Goal: Check status: Check status

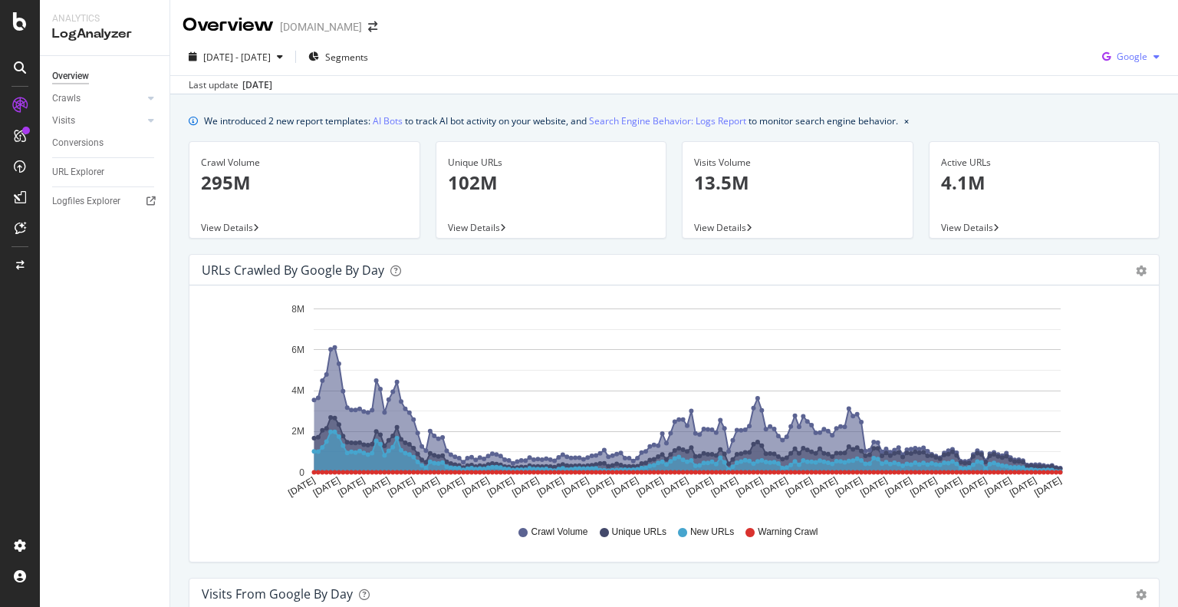
click at [1129, 54] on span "Google" at bounding box center [1131, 56] width 31 height 13
click at [1107, 116] on span "Bing" at bounding box center [1131, 116] width 57 height 14
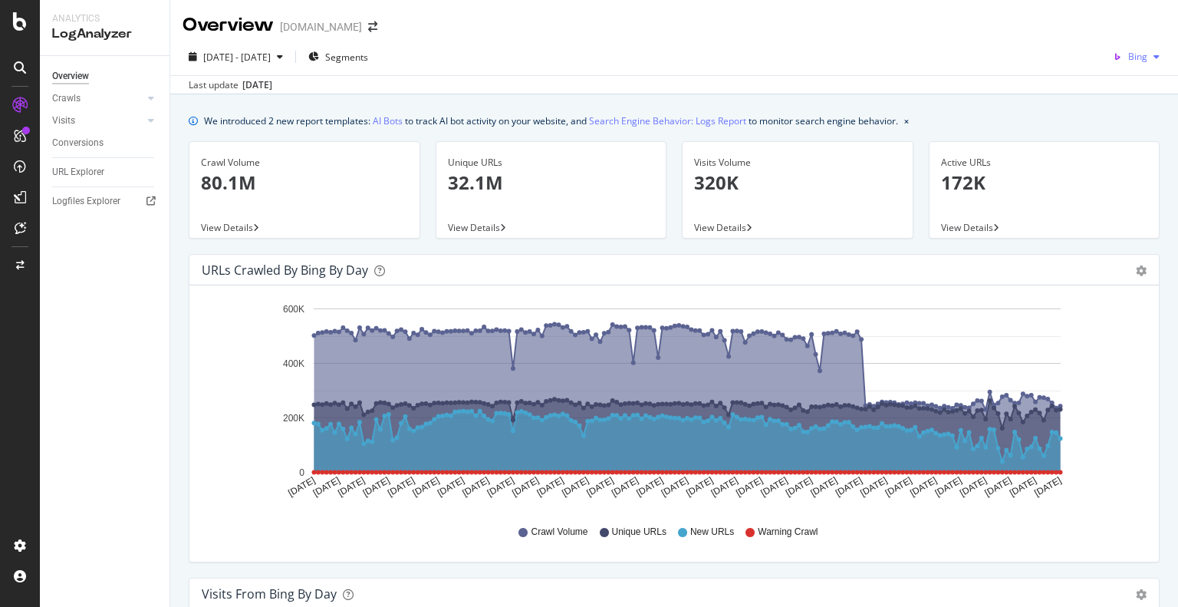
click at [1128, 52] on span "Bing" at bounding box center [1137, 56] width 19 height 13
click at [1119, 90] on span "Google" at bounding box center [1131, 88] width 57 height 14
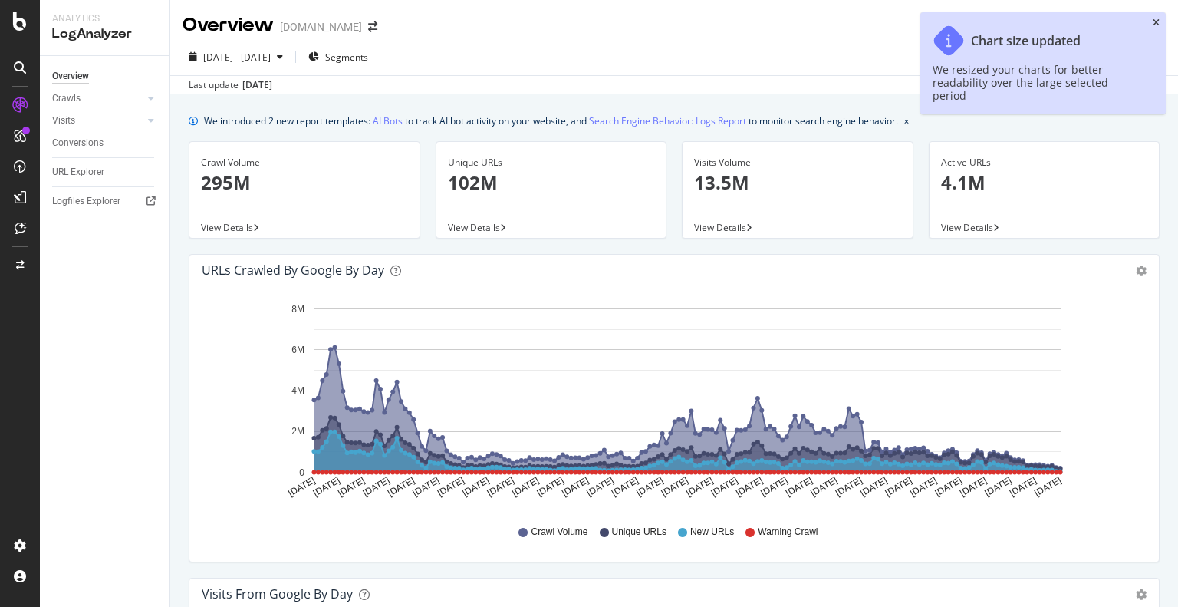
click at [1155, 21] on icon "close toast" at bounding box center [1156, 22] width 7 height 9
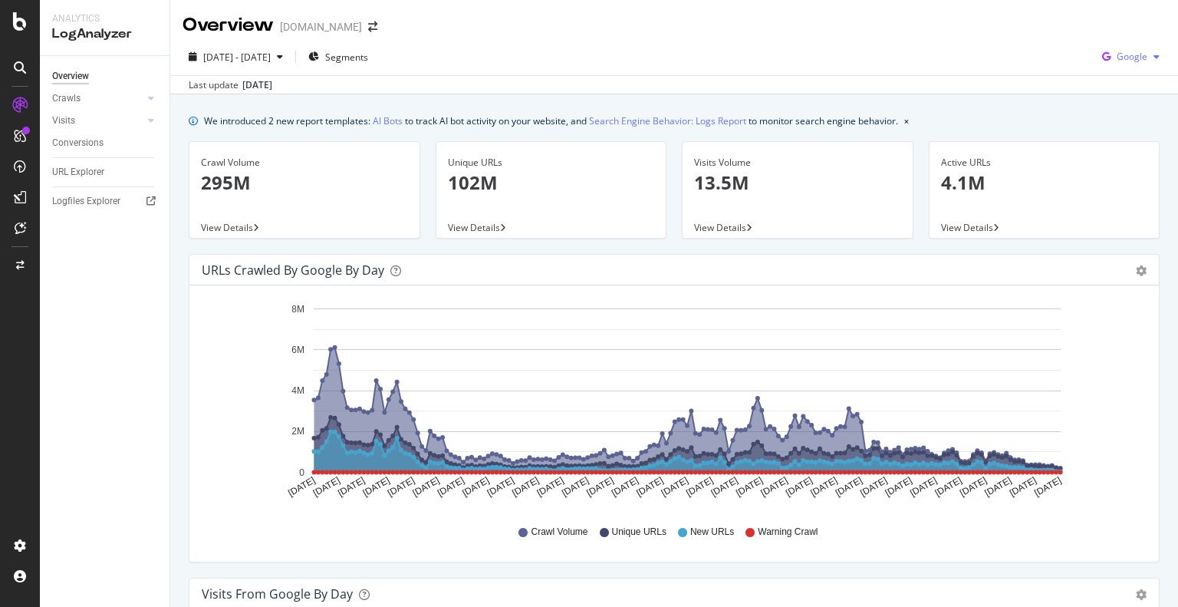
click at [1114, 64] on div "Google" at bounding box center [1131, 56] width 70 height 23
click at [1111, 110] on span "Bing" at bounding box center [1131, 116] width 57 height 14
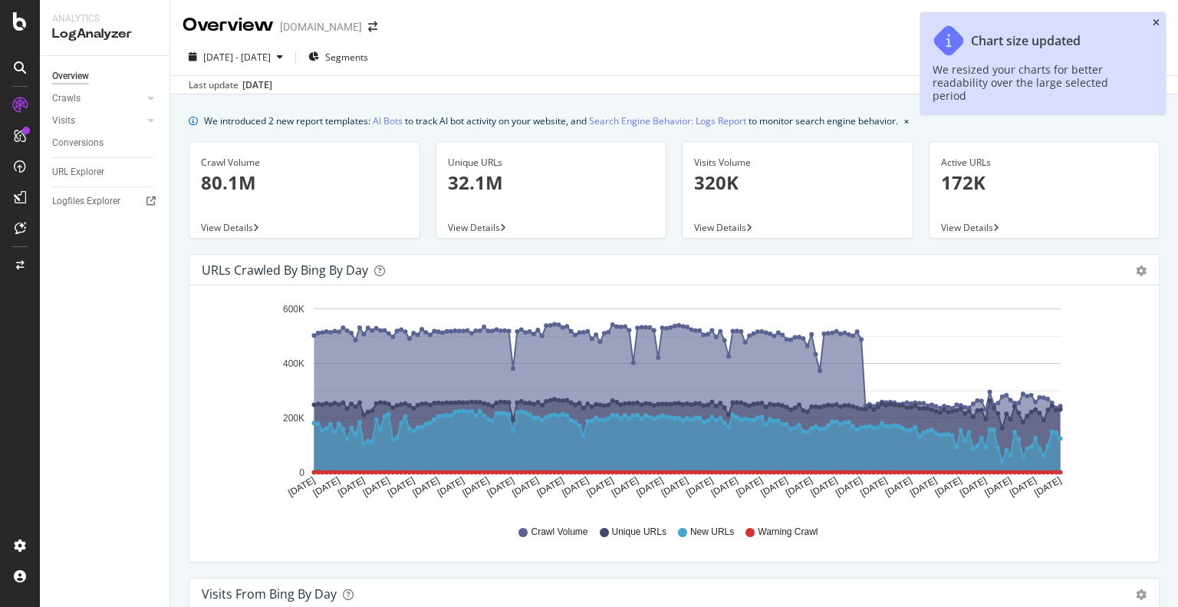
click at [1156, 22] on icon "close toast" at bounding box center [1156, 22] width 7 height 9
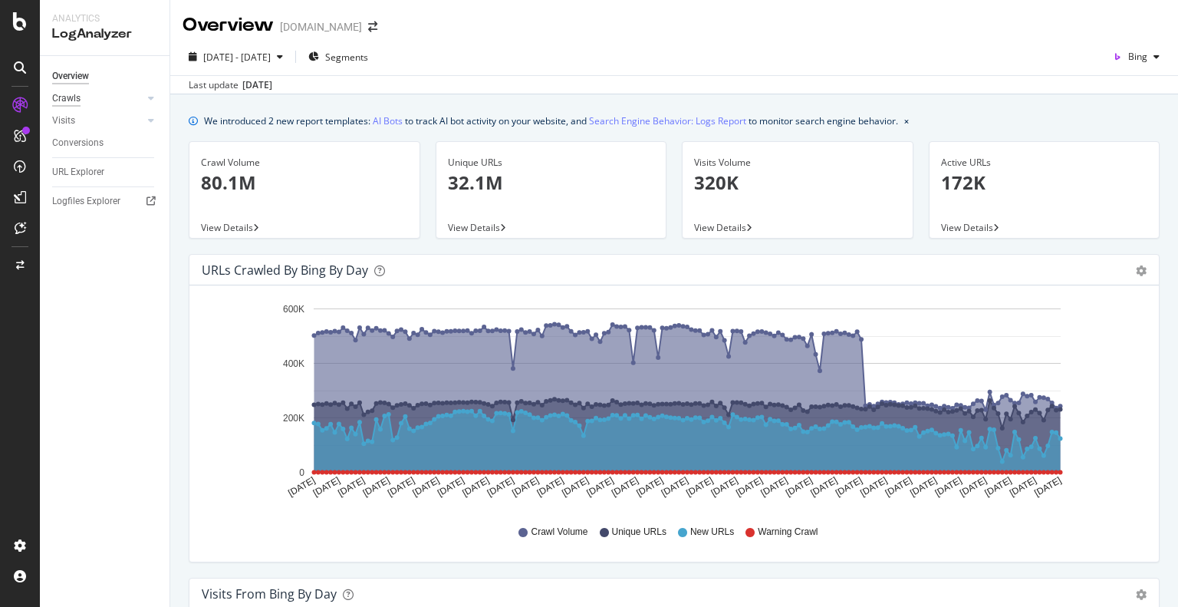
click at [74, 97] on div "Crawls" at bounding box center [66, 98] width 28 height 16
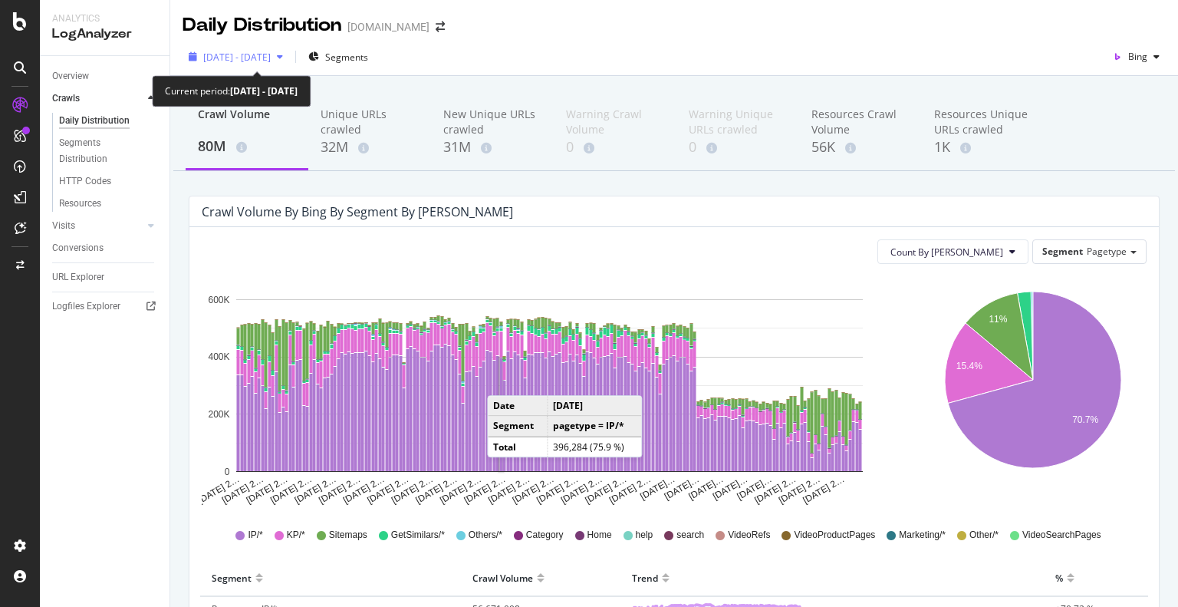
click at [271, 58] on span "[DATE] - [DATE]" at bounding box center [236, 57] width 67 height 13
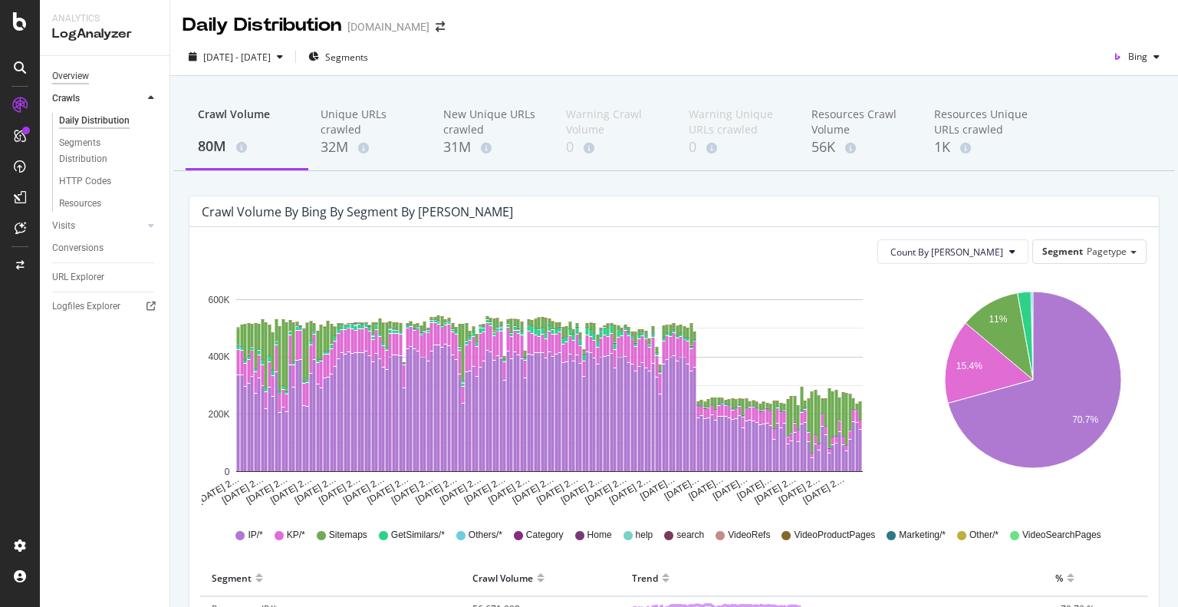
click at [75, 73] on div "Overview" at bounding box center [70, 76] width 37 height 16
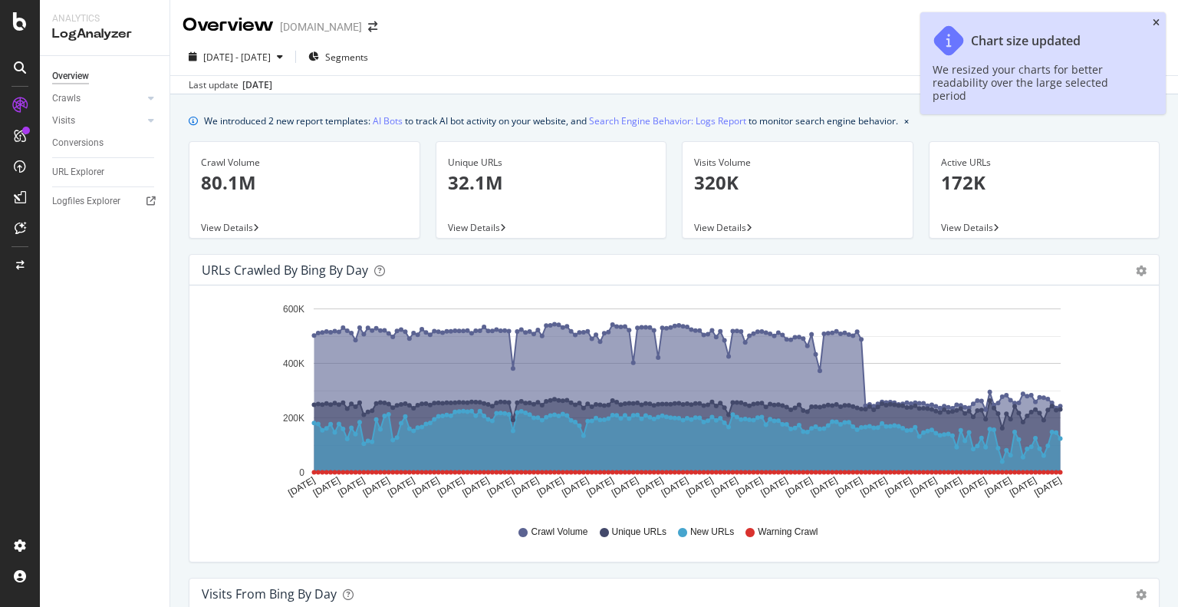
click at [1156, 23] on icon "close toast" at bounding box center [1156, 22] width 7 height 9
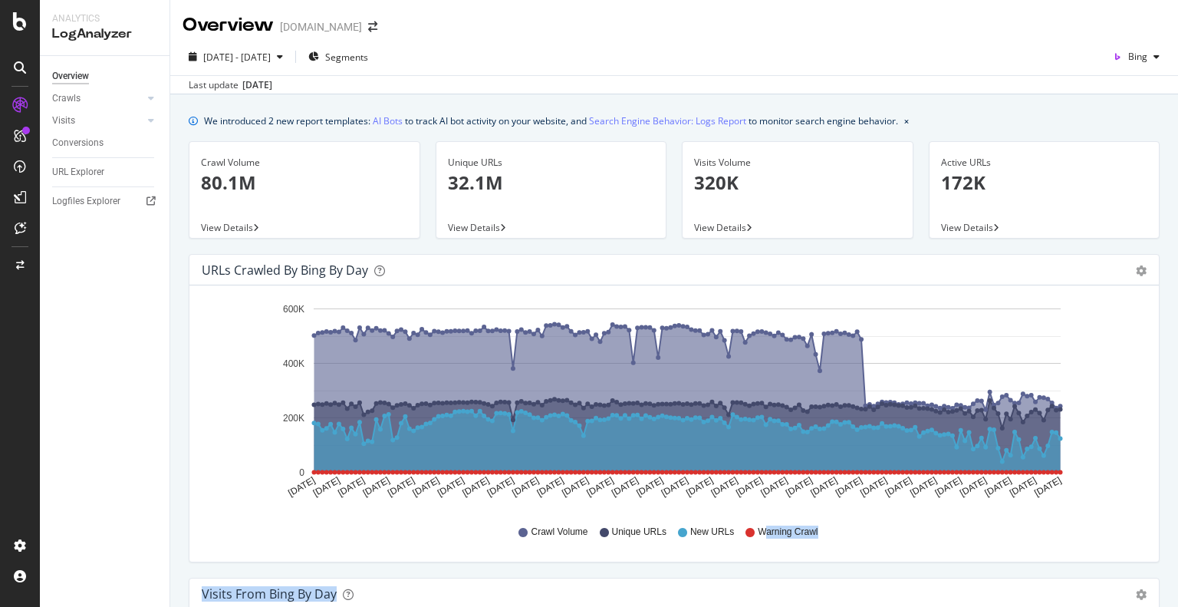
scroll to position [167, 0]
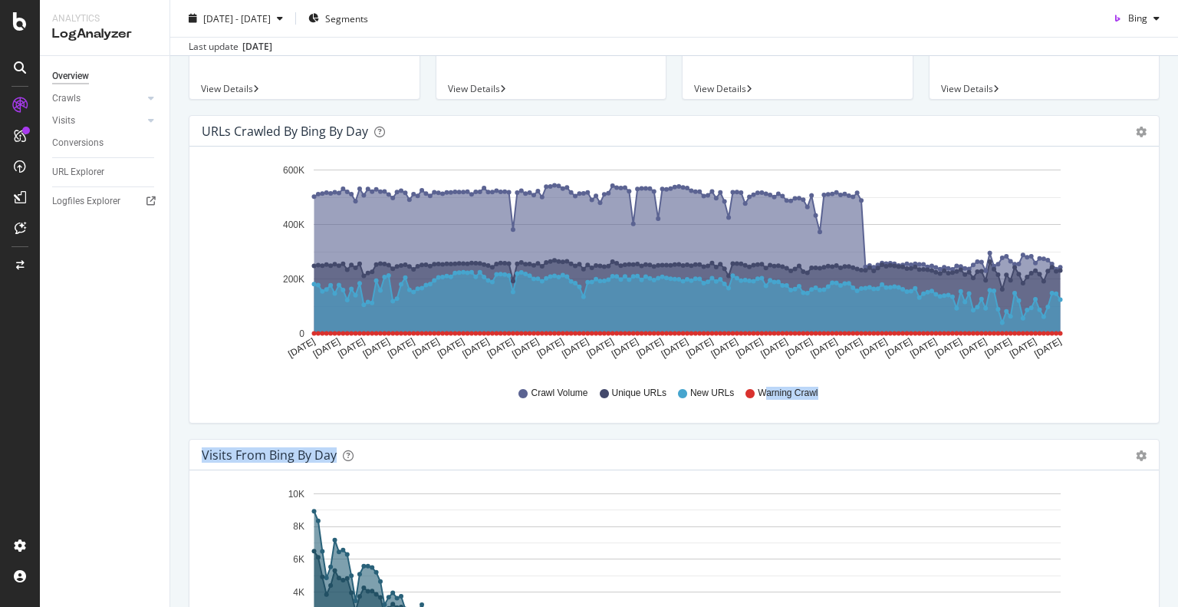
drag, startPoint x: 772, startPoint y: 617, endPoint x: 782, endPoint y: 619, distance: 10.1
click at [782, 606] on html "Analytics LogAnalyzer Overview Crawls Daily Distribution Segments Distribution …" at bounding box center [589, 303] width 1178 height 607
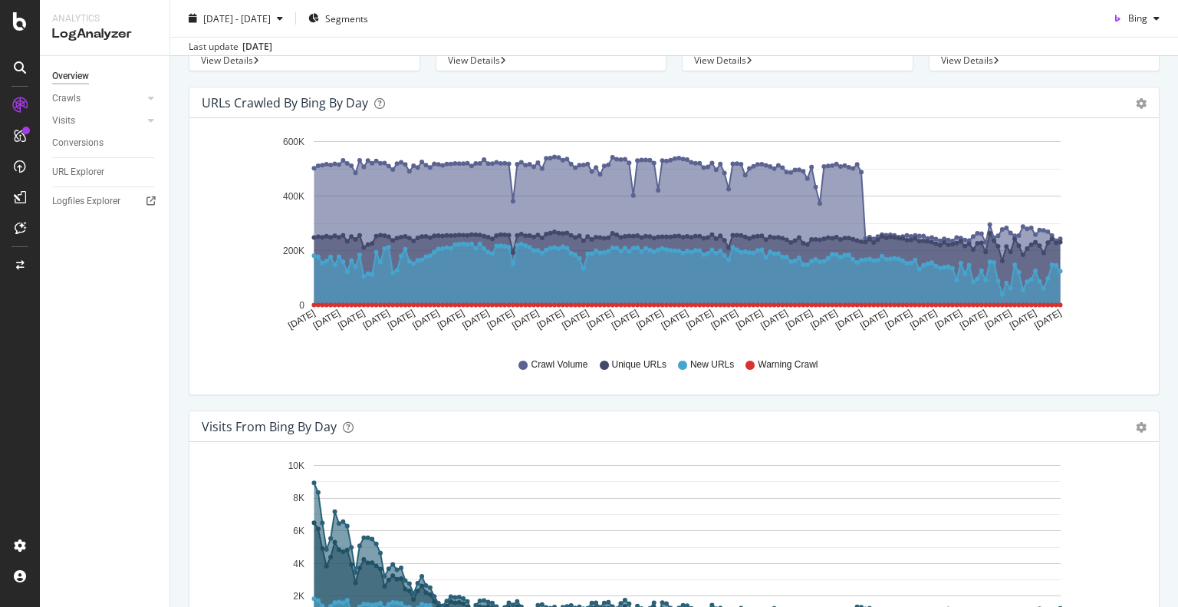
click at [227, 356] on div "Crawl Volume Unique URLs New URLs Warning Crawl" at bounding box center [673, 364] width 929 height 35
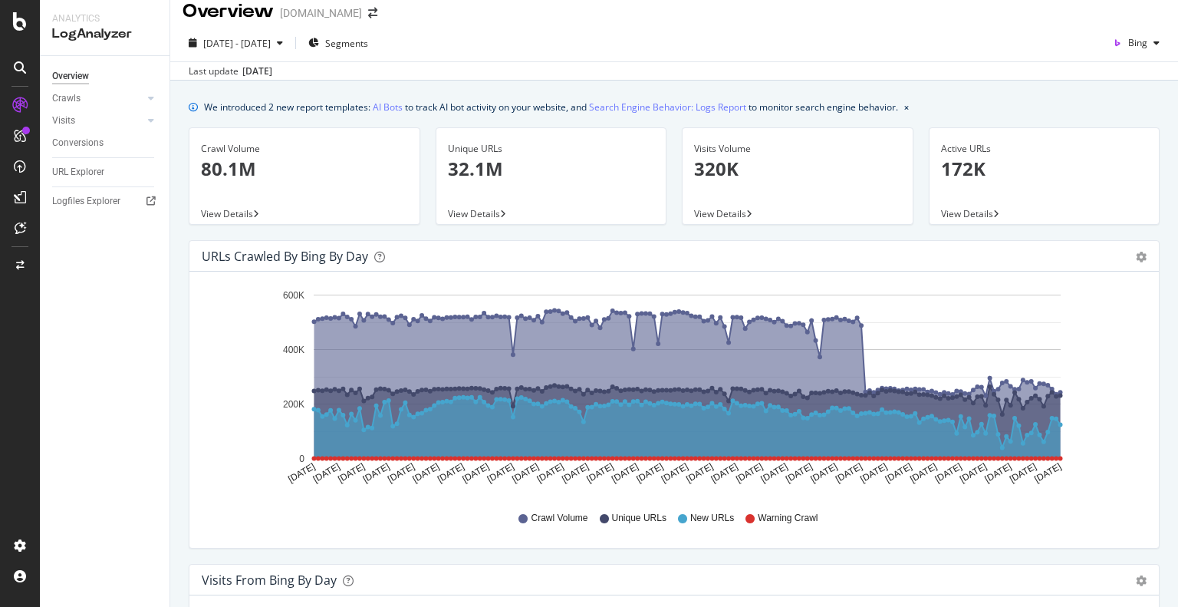
scroll to position [0, 0]
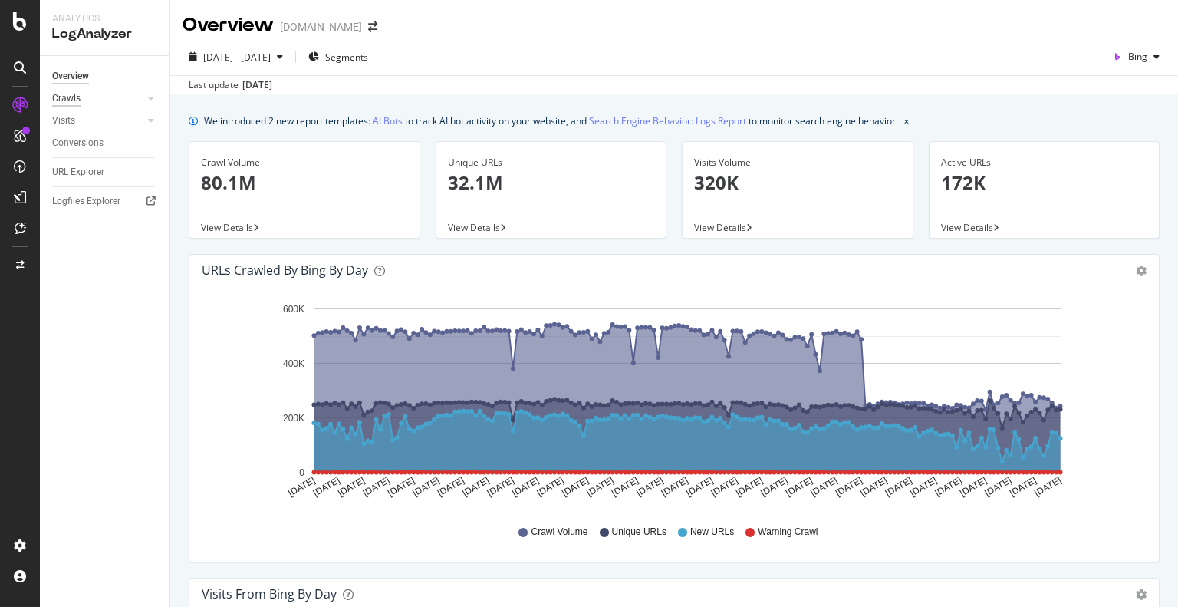
click at [73, 97] on div "Crawls" at bounding box center [66, 98] width 28 height 16
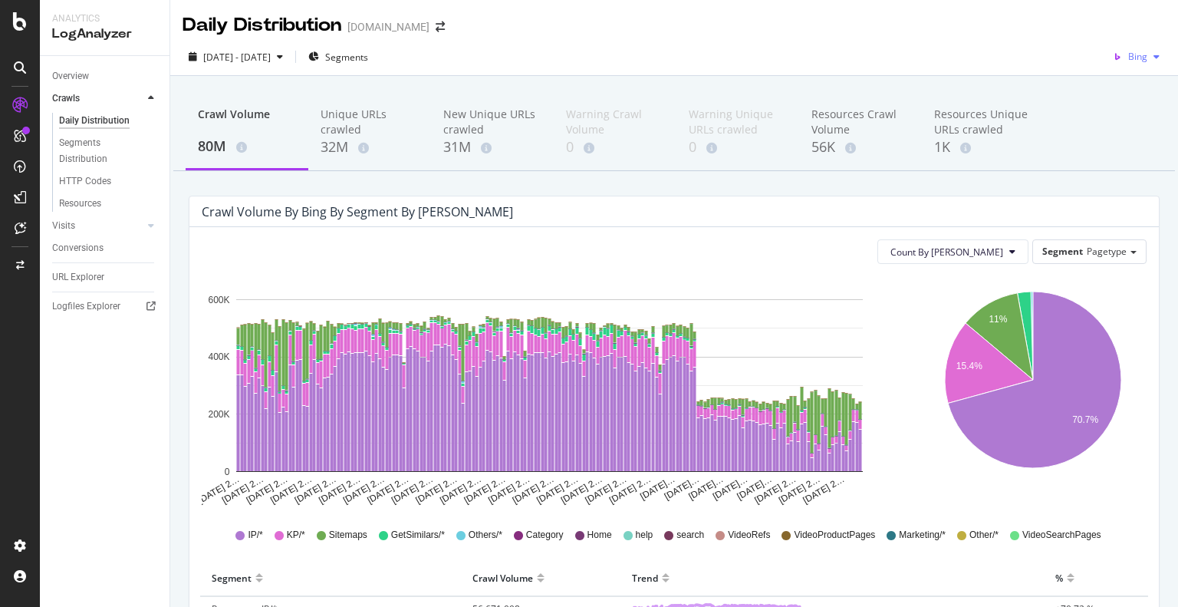
drag, startPoint x: 1132, startPoint y: 41, endPoint x: 1126, endPoint y: 56, distance: 15.5
click at [1132, 42] on div "2025 Feb. 26th - Aug. 25th Segments Bing" at bounding box center [674, 57] width 1008 height 38
click at [1128, 58] on span "Bing" at bounding box center [1137, 56] width 19 height 13
click at [1112, 85] on span "Google" at bounding box center [1131, 88] width 57 height 14
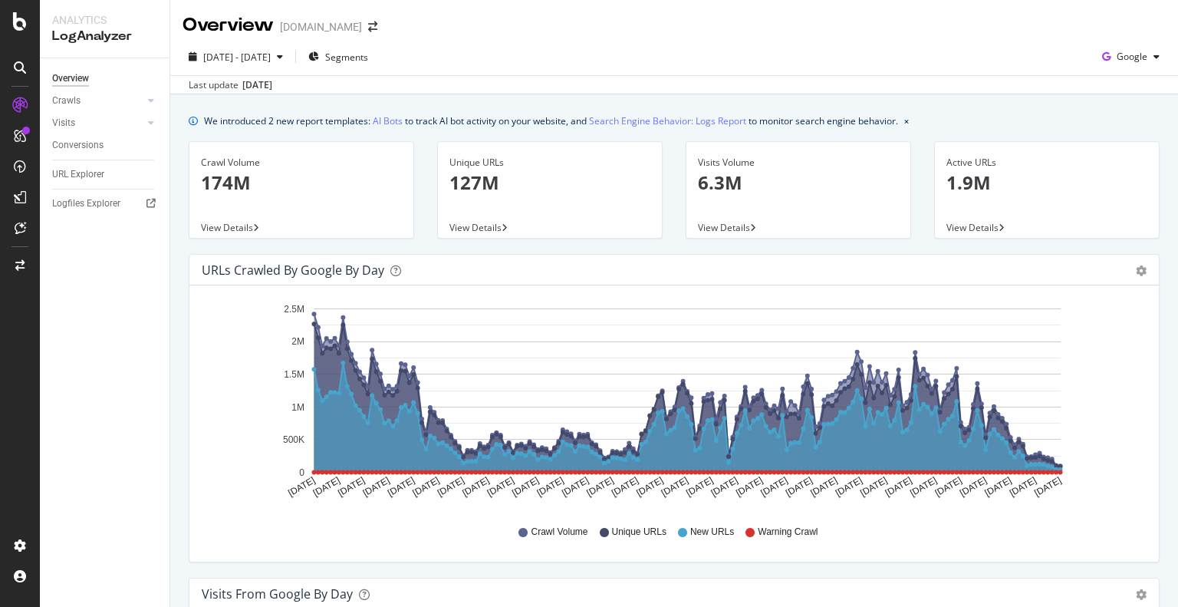
scroll to position [537, 0]
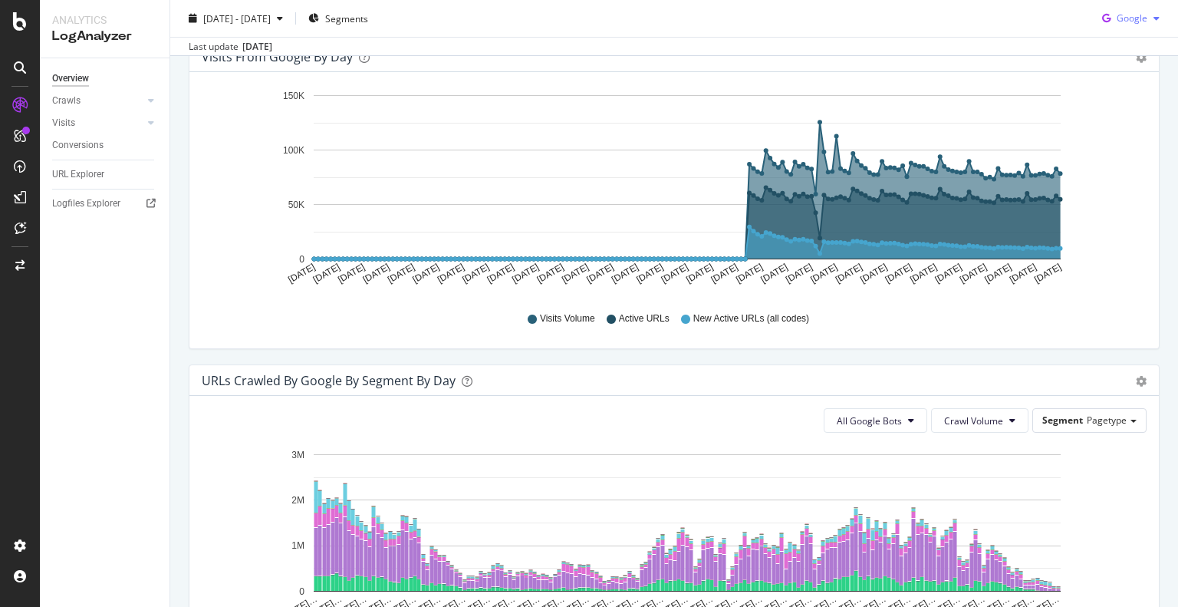
click at [1147, 21] on div "button" at bounding box center [1156, 18] width 18 height 9
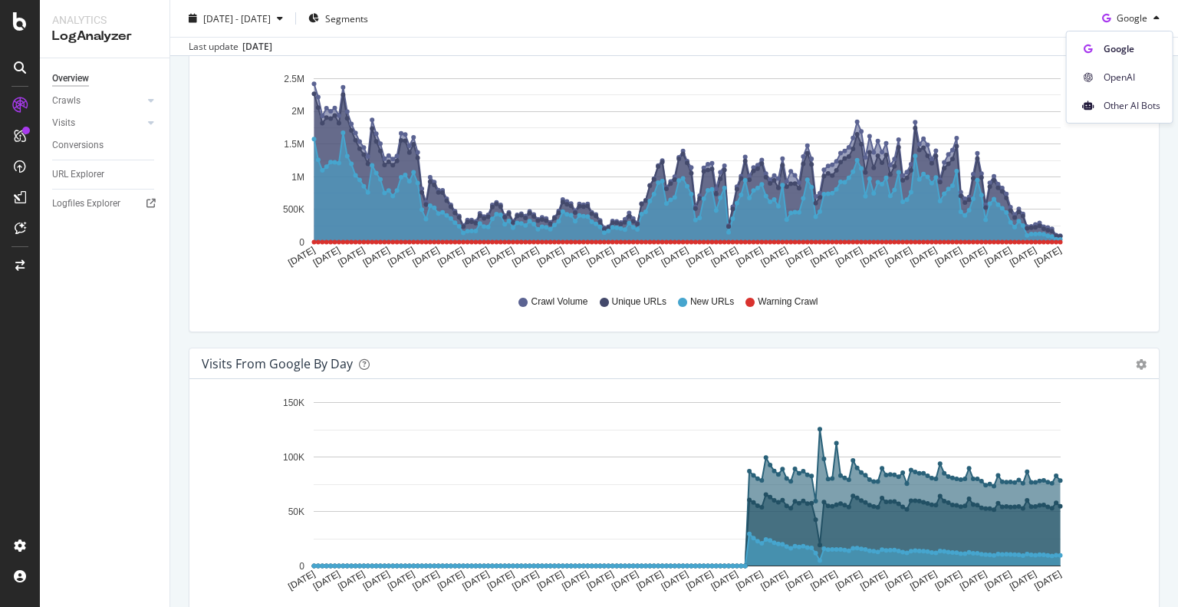
scroll to position [0, 0]
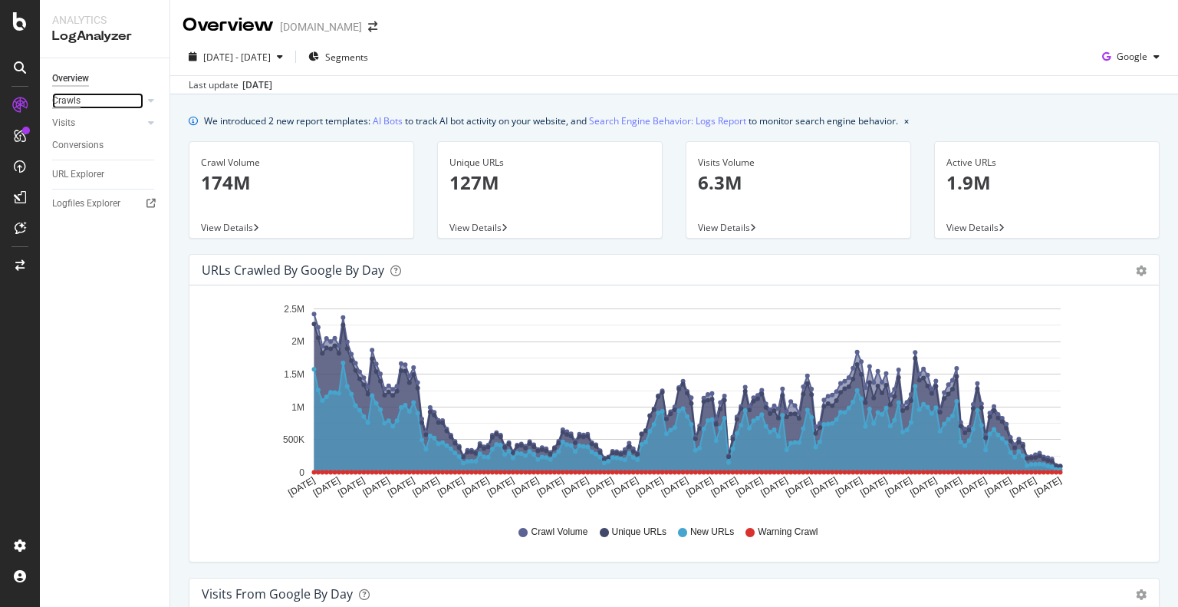
click at [73, 100] on div "Crawls" at bounding box center [66, 101] width 28 height 16
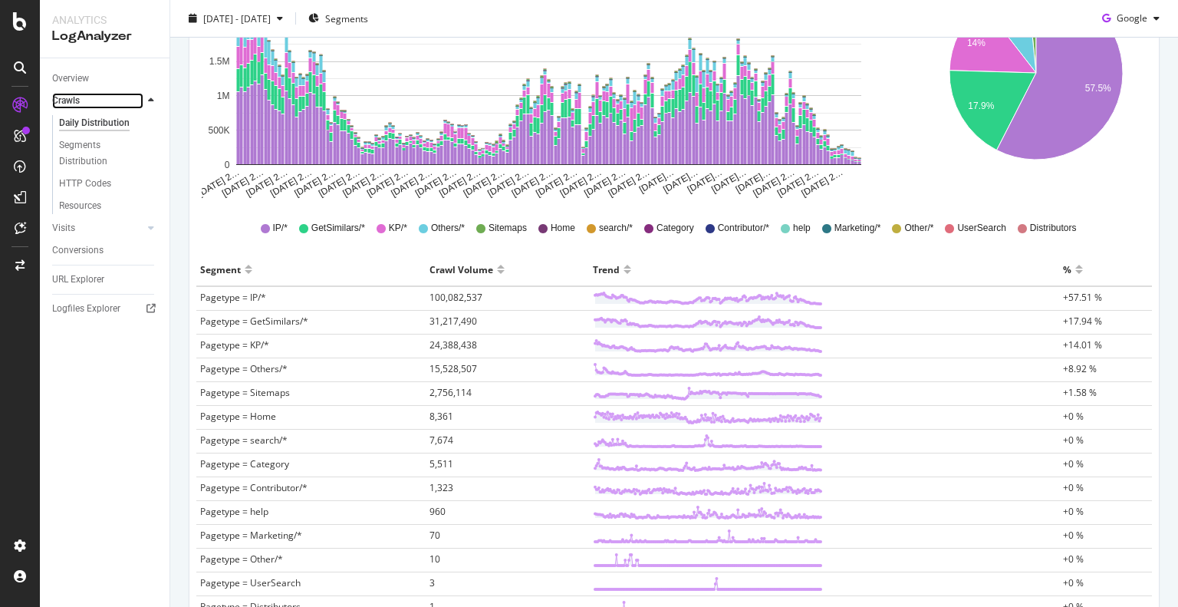
scroll to position [439, 0]
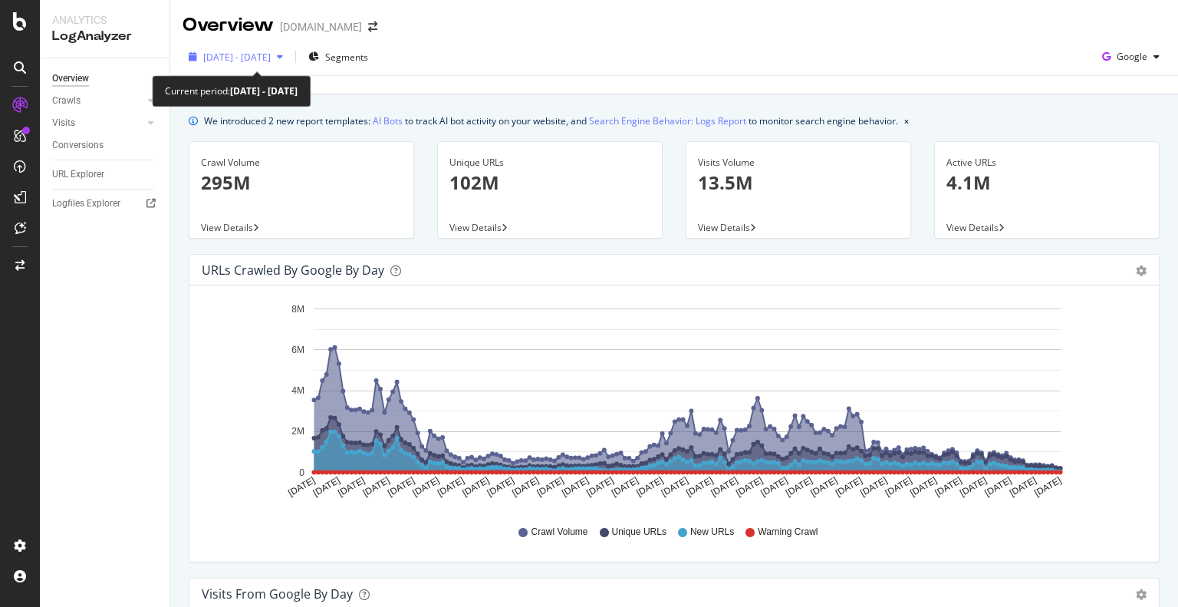
click at [264, 51] on span "[DATE] - [DATE]" at bounding box center [236, 57] width 67 height 13
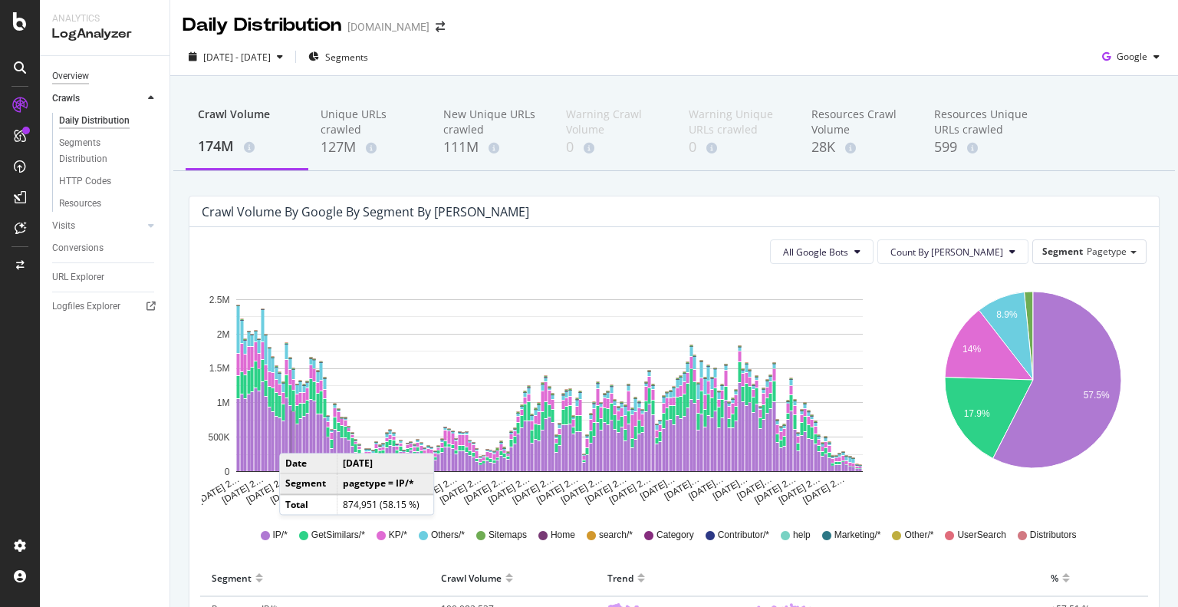
click at [80, 75] on div "Overview" at bounding box center [70, 76] width 37 height 16
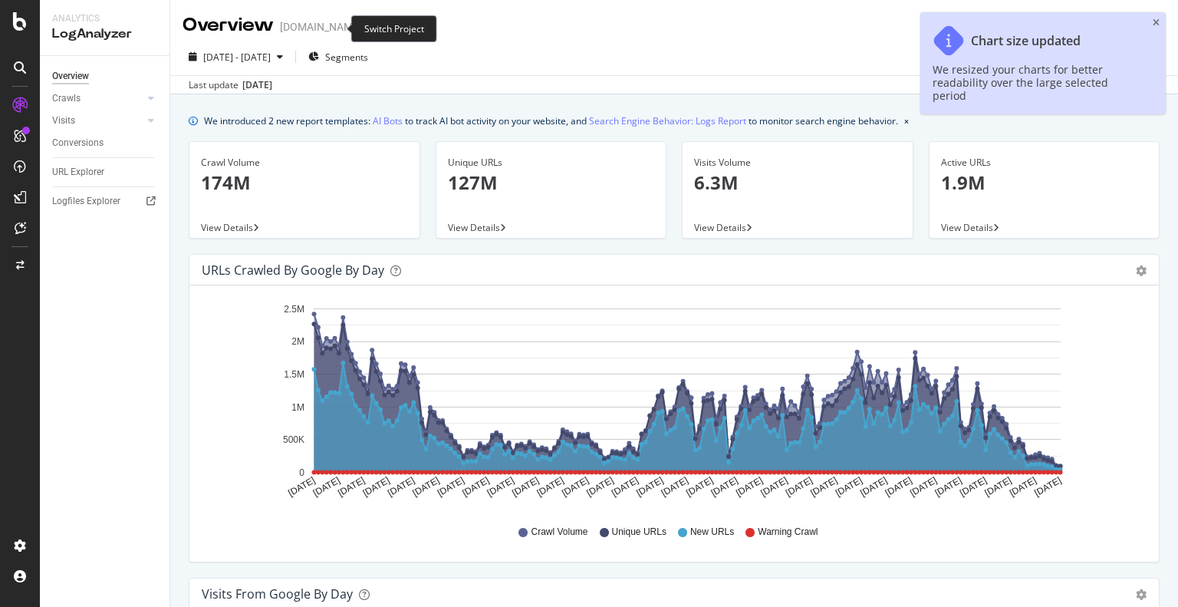
click at [368, 27] on icon "arrow-right-arrow-left" at bounding box center [372, 26] width 9 height 11
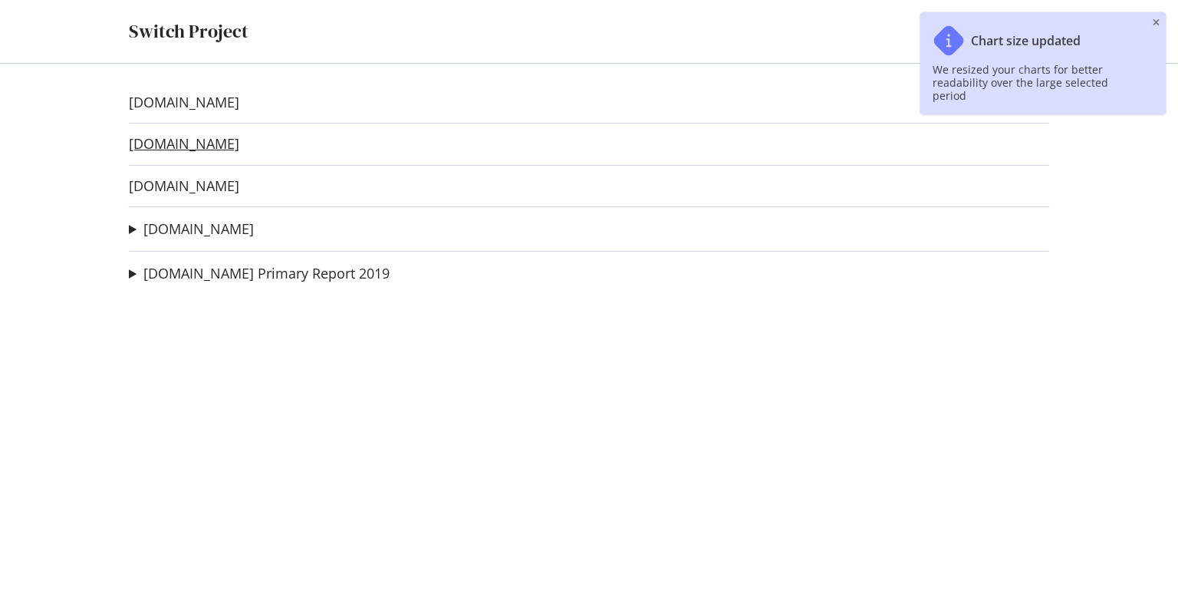
click at [167, 146] on link "alamy.it" at bounding box center [184, 144] width 110 height 16
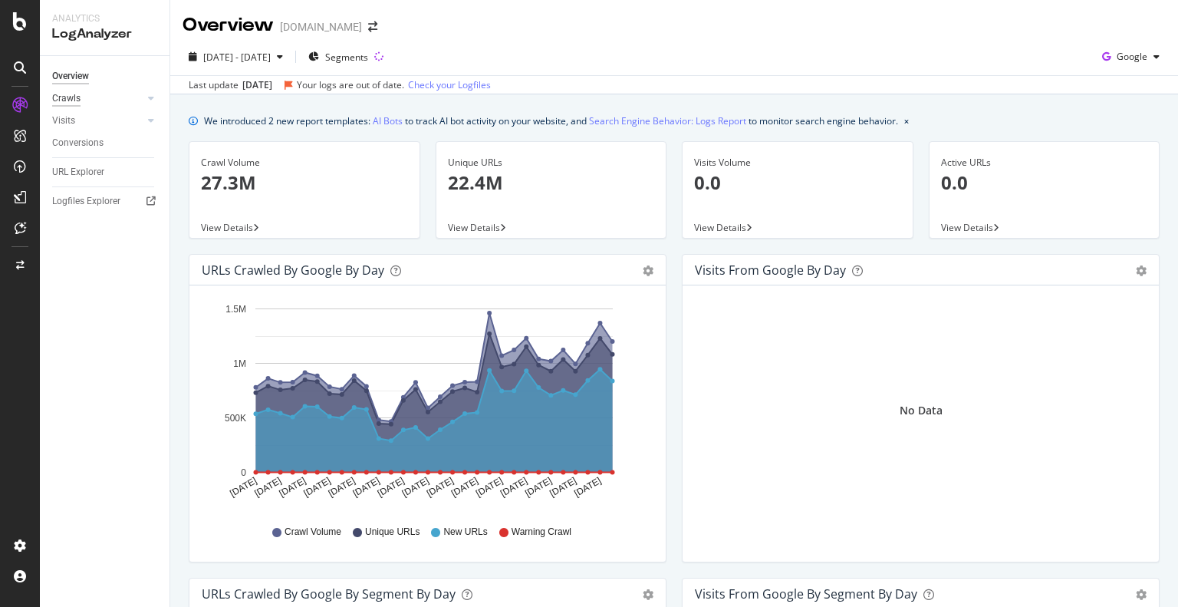
click at [62, 97] on div "Crawls" at bounding box center [66, 98] width 28 height 16
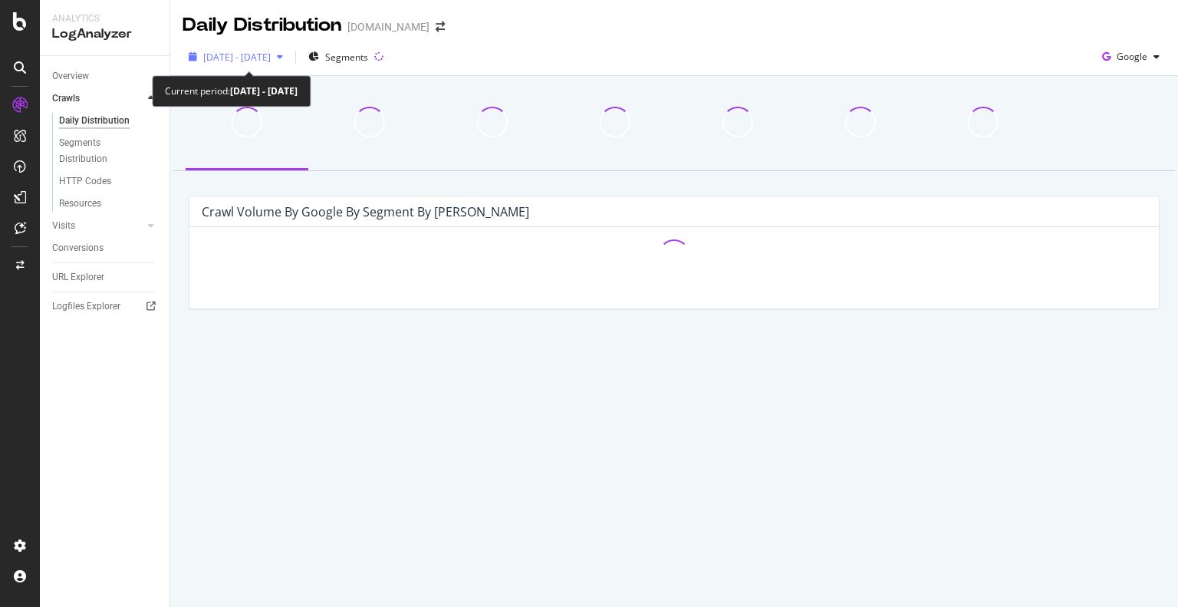
click at [241, 55] on span "2025 Jun. 9th - Jul. 8th" at bounding box center [236, 57] width 67 height 13
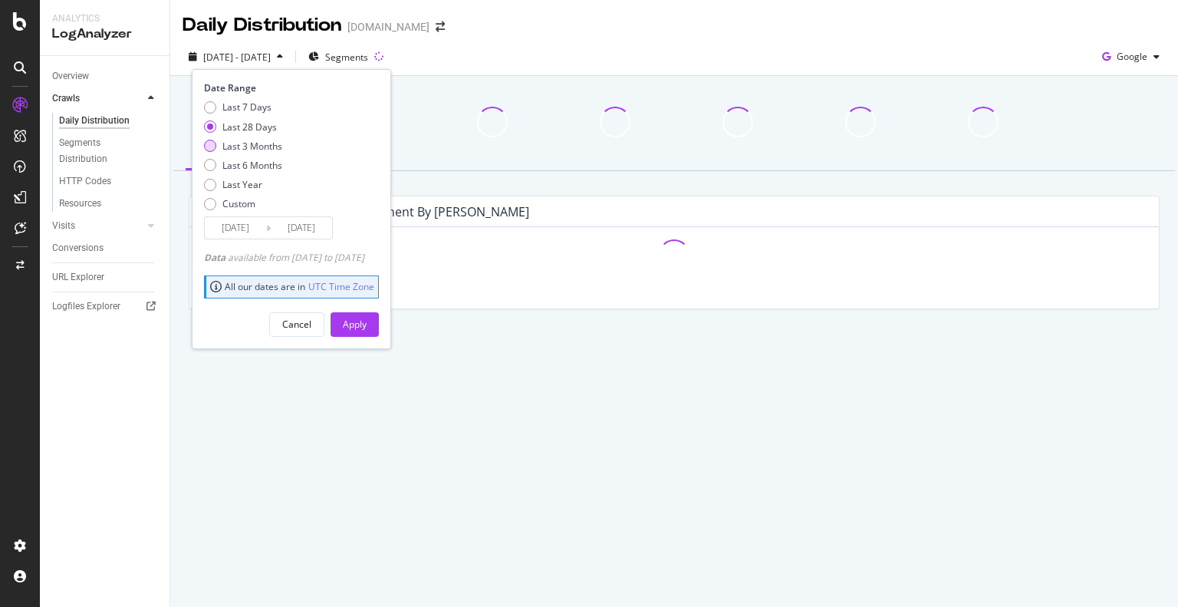
click at [217, 140] on div "Last 3 Months" at bounding box center [243, 146] width 78 height 13
type input "2025/04/09"
click at [367, 324] on div "Apply" at bounding box center [355, 323] width 24 height 13
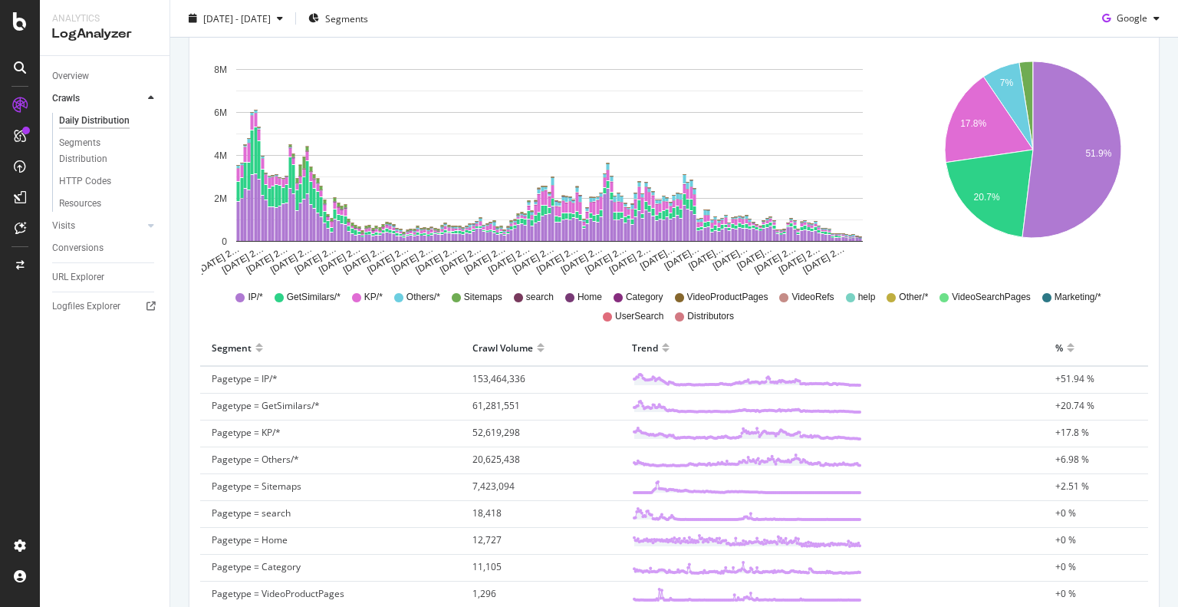
scroll to position [307, 0]
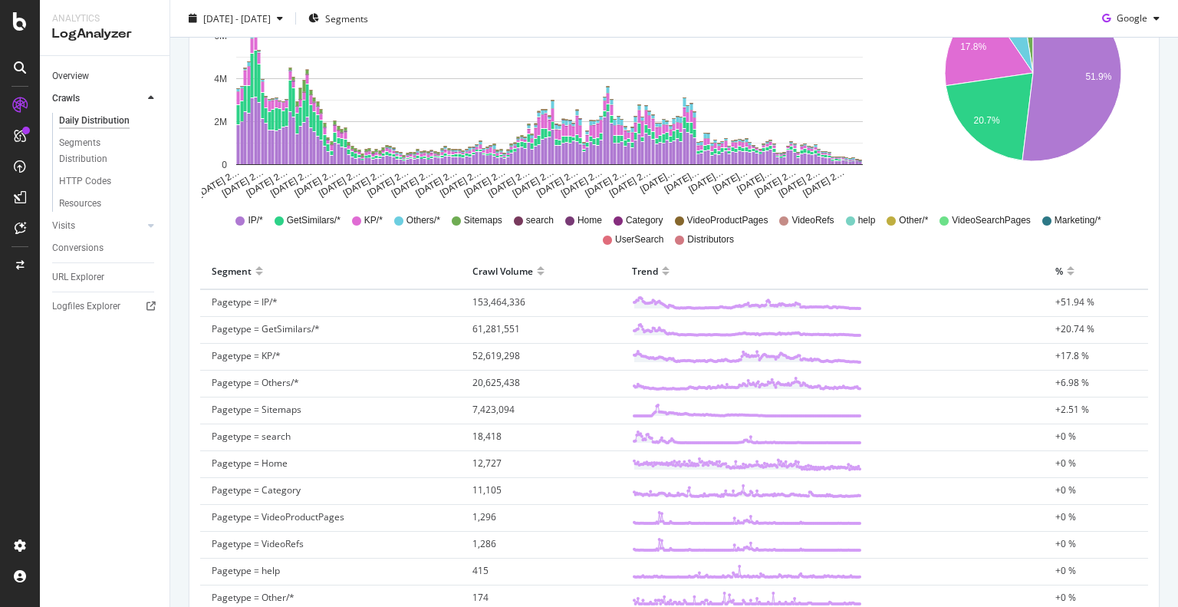
click at [91, 72] on link "Overview" at bounding box center [105, 76] width 107 height 16
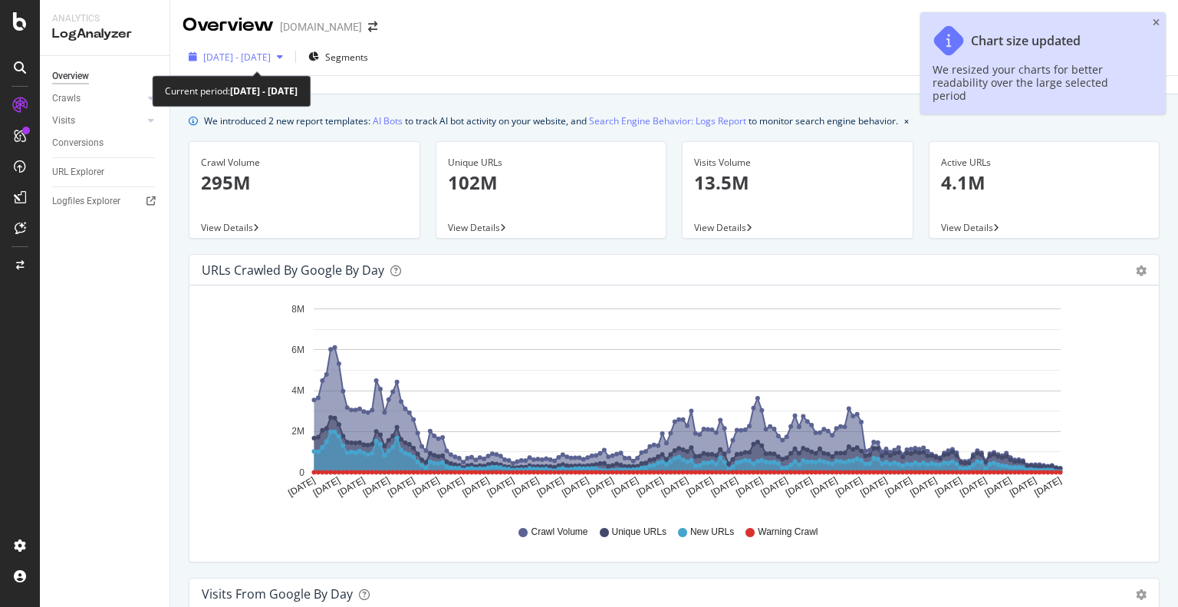
click at [287, 48] on div "[DATE] - [DATE]" at bounding box center [235, 56] width 107 height 23
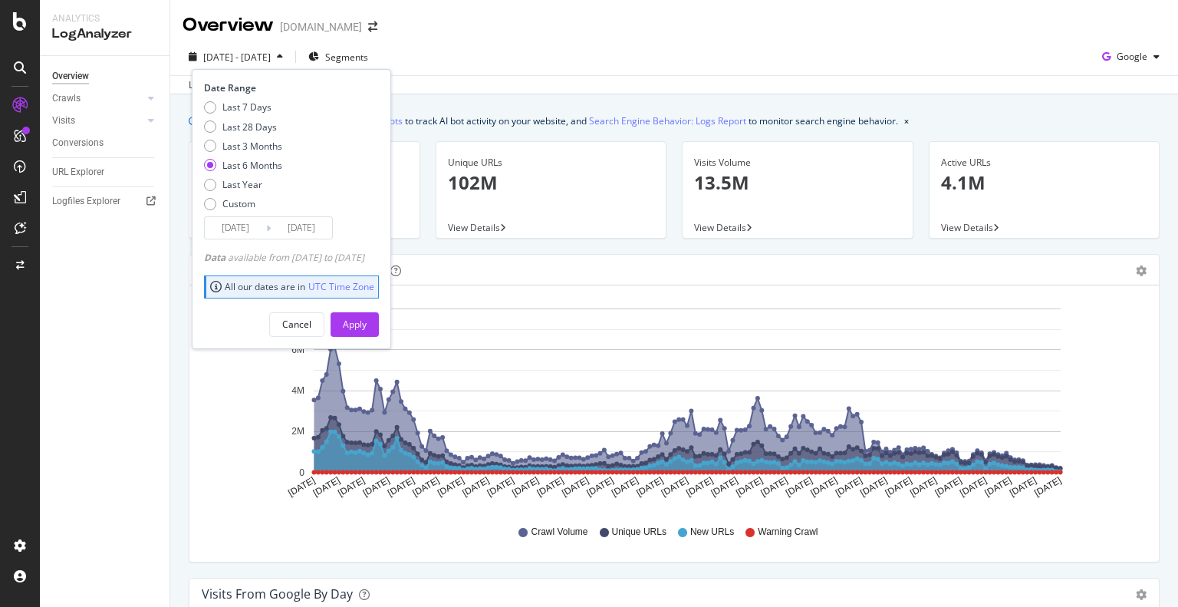
click at [287, 48] on div "[DATE] - [DATE]" at bounding box center [235, 56] width 107 height 23
